Goal: Find specific page/section: Find specific page/section

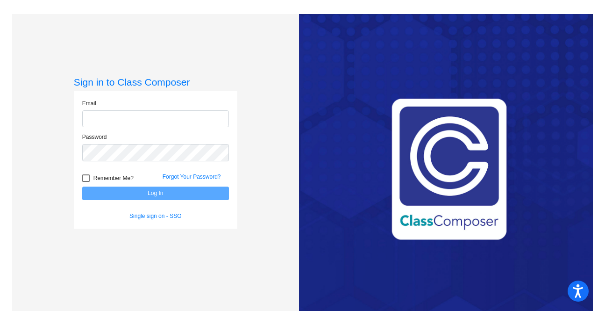
type input "[PERSON_NAME][EMAIL_ADDRESS][PERSON_NAME][DOMAIN_NAME]"
click at [169, 193] on button "Log In" at bounding box center [155, 193] width 147 height 14
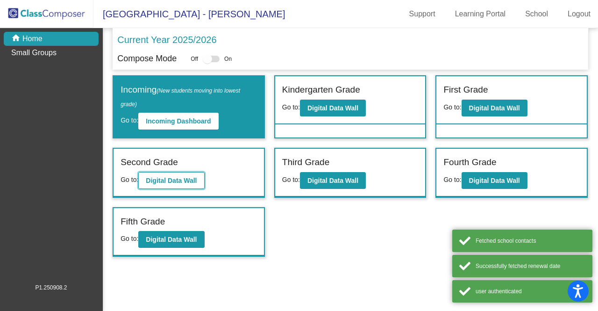
click at [179, 182] on b "Digital Data Wall" at bounding box center [171, 180] width 51 height 7
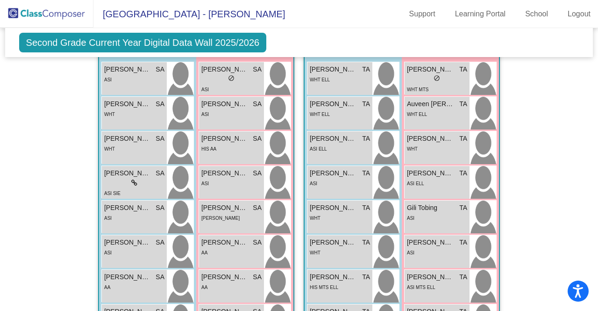
scroll to position [1199, 0]
